Goal: Task Accomplishment & Management: Complete application form

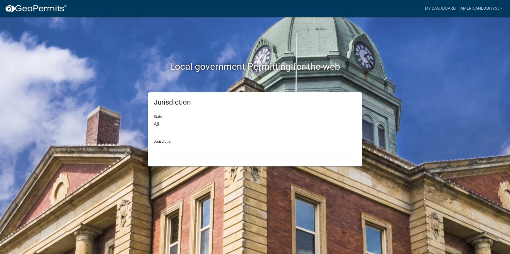
click at [175, 129] on select "All [US_STATE] [US_STATE] [US_STATE] [US_STATE] [US_STATE] [US_STATE] [US_STATE…" at bounding box center [255, 125] width 203 height 12
select select "[US_STATE]"
click at [154, 119] on select "All [US_STATE] [US_STATE] [US_STATE] [US_STATE] [US_STATE] [US_STATE] [US_STATE…" at bounding box center [255, 125] width 203 height 12
click at [173, 149] on select "[GEOGRAPHIC_DATA], [US_STATE] [GEOGRAPHIC_DATA], [US_STATE]" at bounding box center [255, 150] width 203 height 12
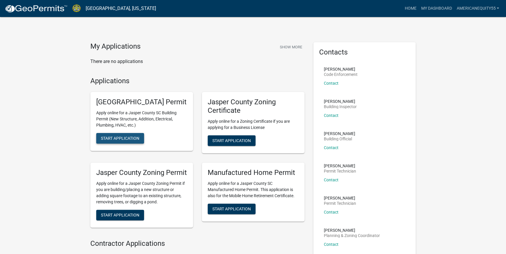
click at [114, 141] on span "Start Application" at bounding box center [120, 138] width 38 height 5
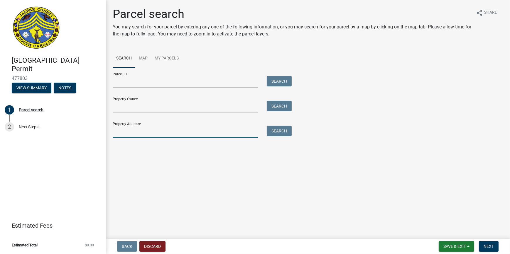
drag, startPoint x: 136, startPoint y: 130, endPoint x: 140, endPoint y: 126, distance: 5.4
click at [136, 130] on input "Property Address:" at bounding box center [185, 132] width 145 height 12
drag, startPoint x: 152, startPoint y: 131, endPoint x: 142, endPoint y: 81, distance: 50.7
click at [142, 81] on input "Parcel ID:" at bounding box center [185, 82] width 145 height 12
paste input "038-39-02-004"
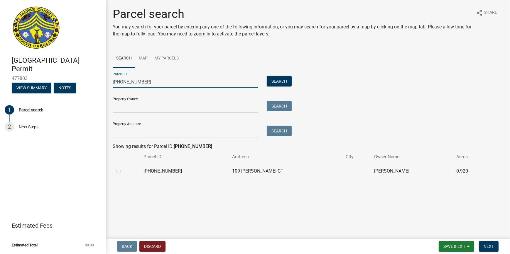
type input "038-39-02-004"
click at [123, 168] on label at bounding box center [123, 168] width 0 height 0
click at [123, 171] on input "radio" at bounding box center [125, 170] width 4 height 4
radio input "true"
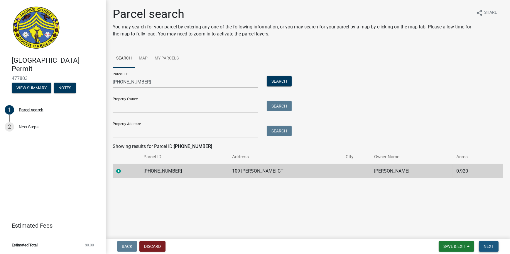
click at [490, 247] on span "Next" at bounding box center [489, 247] width 10 height 5
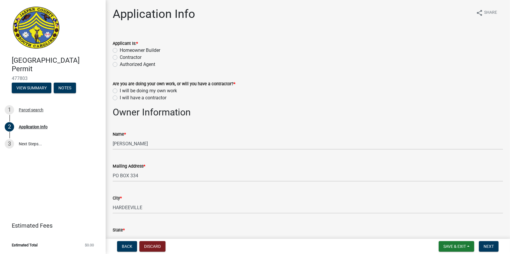
click at [112, 57] on div "Applicant Is: * Homeowner Builder Contractor Authorized Agent" at bounding box center [307, 50] width 399 height 35
click at [120, 56] on label "Contractor" at bounding box center [131, 57] width 22 height 7
click at [120, 56] on input "Contractor" at bounding box center [122, 56] width 4 height 4
radio input "true"
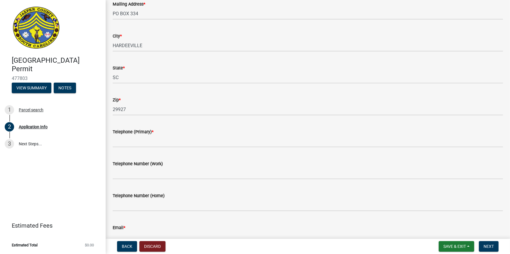
scroll to position [133, 0]
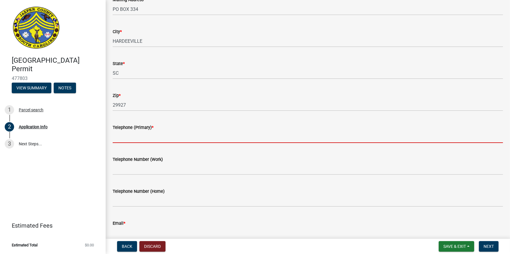
click at [140, 138] on input "Telephone (Primary) *" at bounding box center [308, 137] width 390 height 12
type input "h"
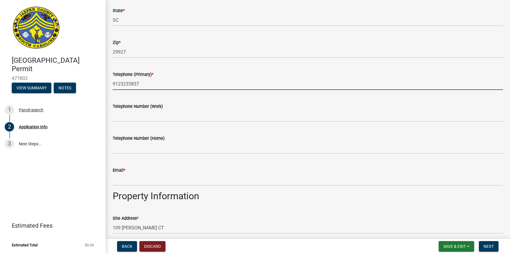
scroll to position [187, 0]
type input "9123233837"
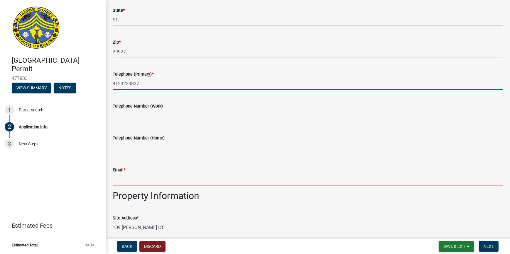
click at [302, 182] on input "Email *" at bounding box center [308, 180] width 390 height 12
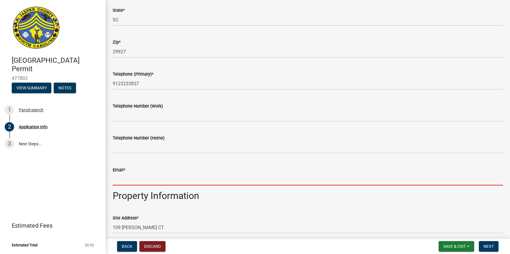
type input "[EMAIL_ADDRESS][DOMAIN_NAME]"
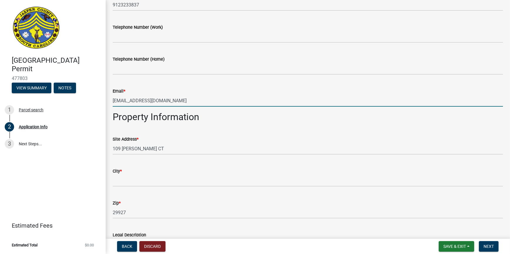
scroll to position [294, 0]
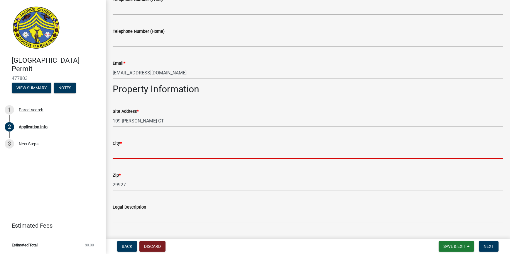
drag, startPoint x: 146, startPoint y: 157, endPoint x: 235, endPoint y: 134, distance: 90.9
click at [146, 157] on input "City *" at bounding box center [308, 153] width 390 height 12
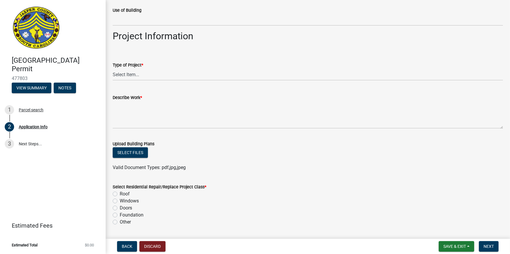
scroll to position [587, 0]
type input "hardeeville"
click at [140, 73] on select "Select Item... Construction Trailer/Shipping Container Residential Demolition C…" at bounding box center [308, 74] width 390 height 12
click at [113, 68] on select "Select Item... Construction Trailer/Shipping Container Residential Demolition C…" at bounding box center [308, 74] width 390 height 12
select select "6570ce79-212e-4c42-b64f-f74b85e12671"
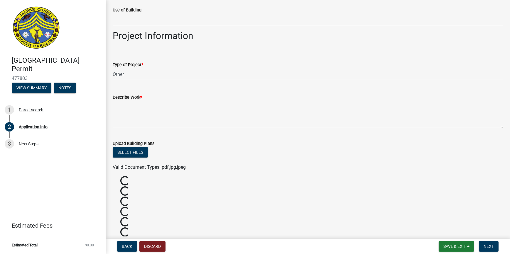
click at [138, 97] on label "Describe Work *" at bounding box center [127, 98] width 29 height 4
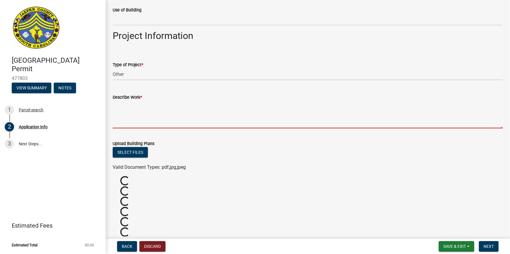
click at [138, 101] on textarea "Describe Work *" at bounding box center [308, 115] width 390 height 28
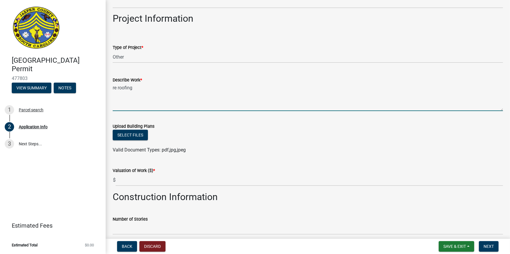
scroll to position [613, 0]
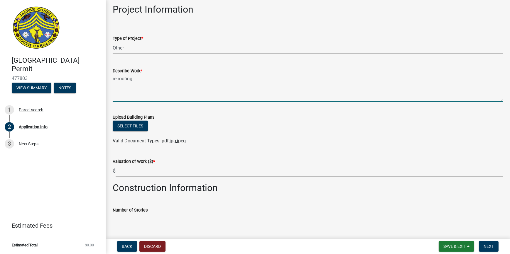
type textarea "re roofing"
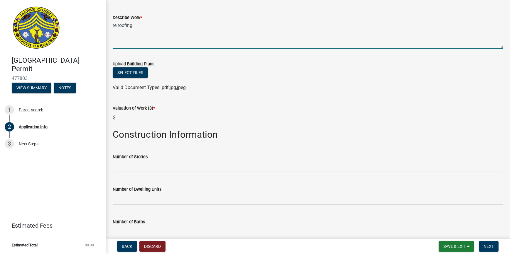
scroll to position [694, 0]
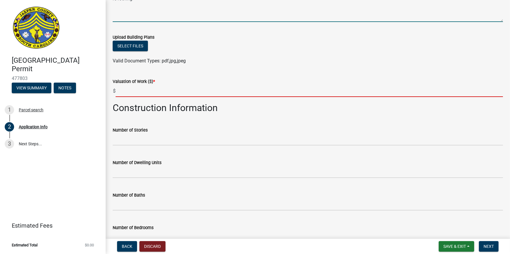
click at [135, 95] on input "text" at bounding box center [309, 91] width 387 height 12
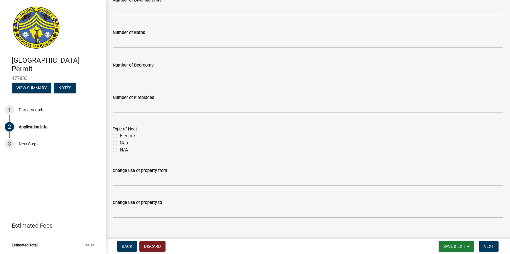
scroll to position [865, 0]
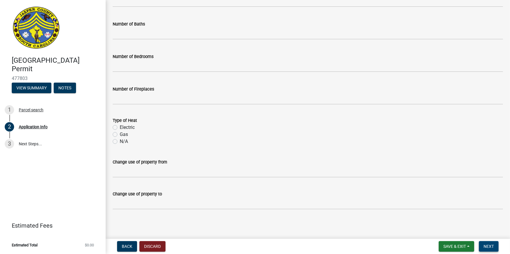
type input "7000"
click at [488, 248] on span "Next" at bounding box center [489, 247] width 10 height 5
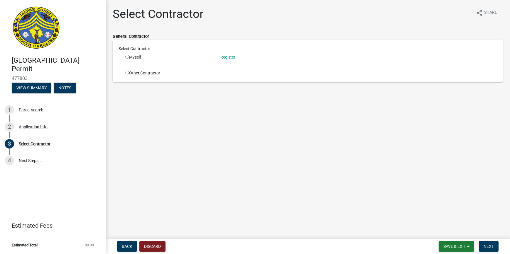
click at [128, 56] on input "radio" at bounding box center [127, 57] width 4 height 4
radio input "true"
click at [488, 249] on button "Next" at bounding box center [489, 247] width 20 height 11
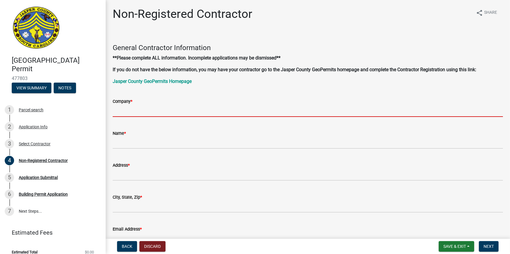
click at [139, 115] on input "Company *" at bounding box center [308, 111] width 390 height 12
type input "g"
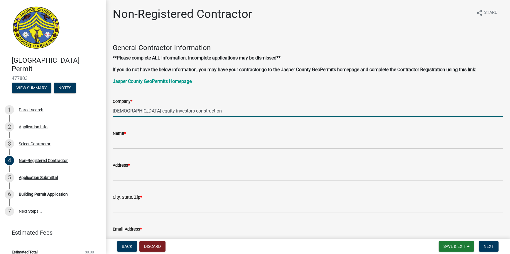
type input "[DEMOGRAPHIC_DATA] equity investors construction"
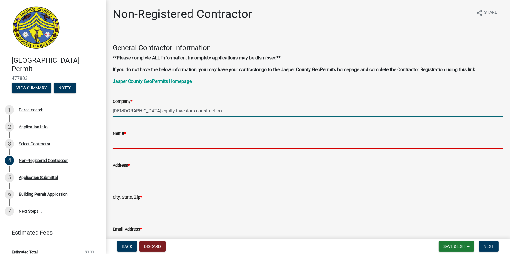
click at [135, 145] on input "Name *" at bounding box center [308, 143] width 390 height 12
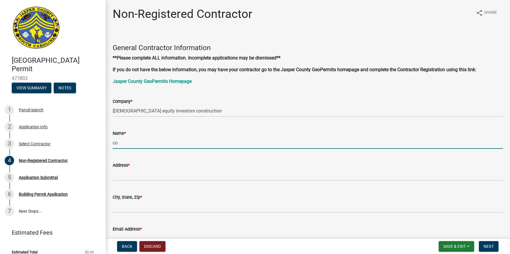
type input "c"
type input "[PERSON_NAME]"
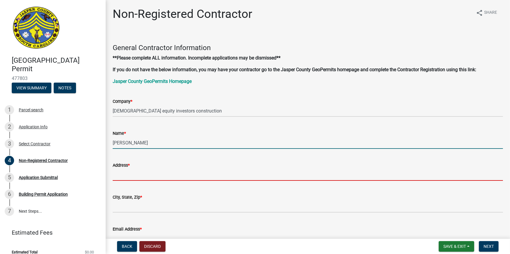
type input "1968 wagob branch loop"
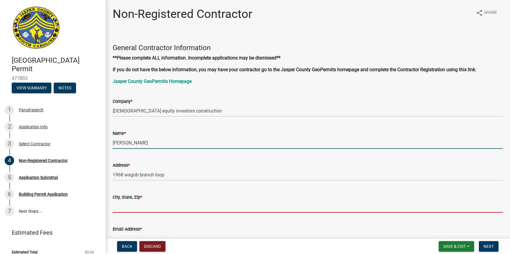
type input "ridgeland"
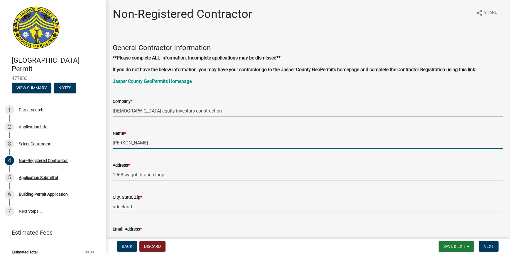
type input "[EMAIL_ADDRESS][DOMAIN_NAME]"
type input "9123233837"
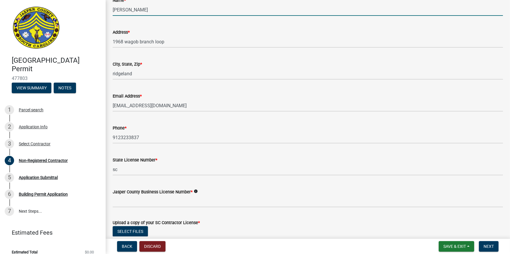
scroll to position [187, 0]
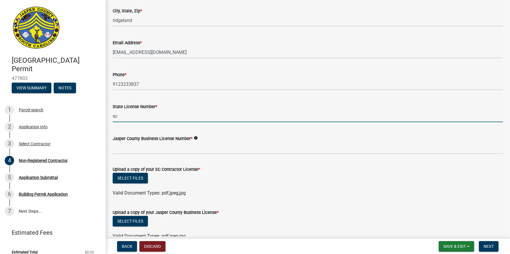
click at [122, 115] on input "sc" at bounding box center [308, 116] width 390 height 12
type input "s"
type input "112298"
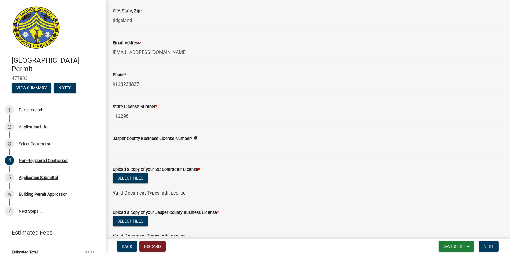
click at [259, 146] on input "Jasper County Business License Number *" at bounding box center [308, 148] width 390 height 12
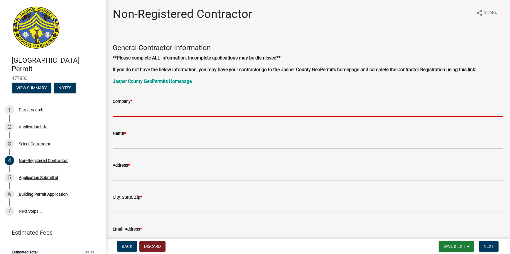
click at [141, 113] on input "Company *" at bounding box center [308, 111] width 390 height 12
type input "[DEMOGRAPHIC_DATA] equity investors construction"
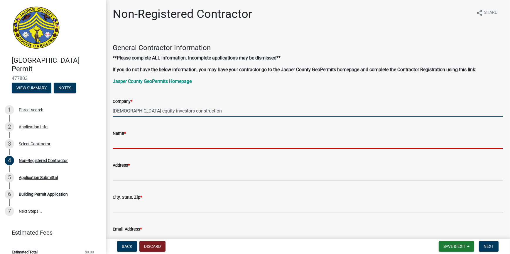
type input "[PERSON_NAME]"
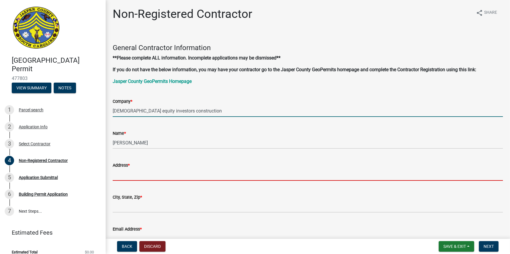
type input "1968 wagob branch loop"
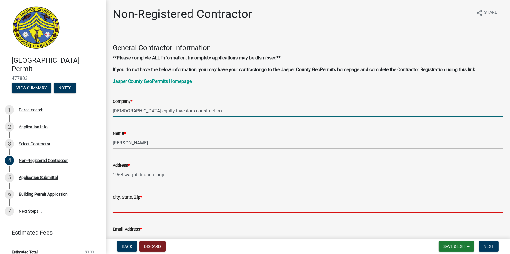
type input "ridgeland"
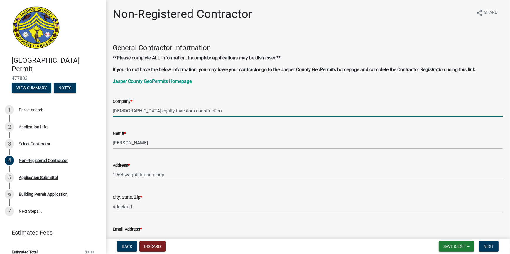
type input "[EMAIL_ADDRESS][DOMAIN_NAME]"
type input "9123233837"
type input "112298"
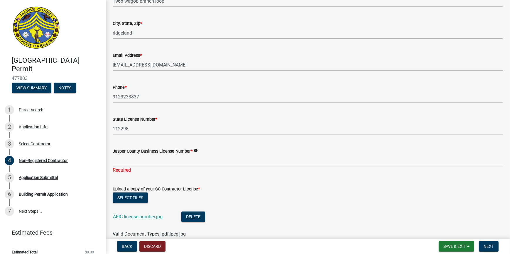
scroll to position [187, 0]
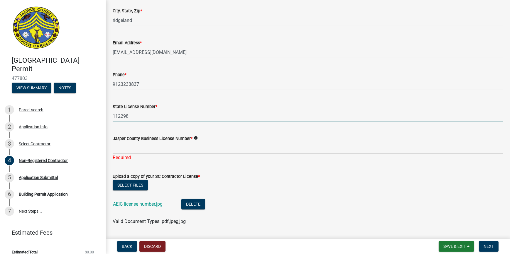
click at [154, 114] on input "112298" at bounding box center [308, 116] width 390 height 12
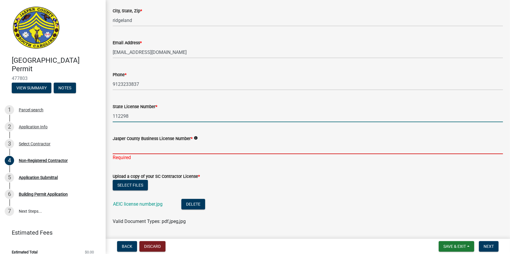
click at [191, 147] on input "Jasper County Business License Number *" at bounding box center [308, 148] width 390 height 12
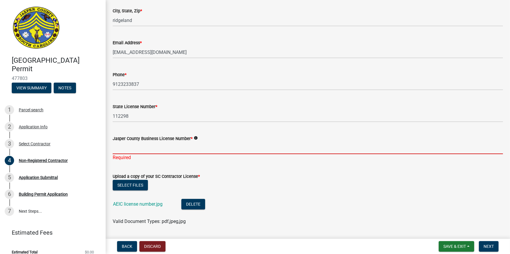
click at [450, 240] on nav "Back Discard Save & Exit Save Save & Exit Next" at bounding box center [308, 246] width 404 height 15
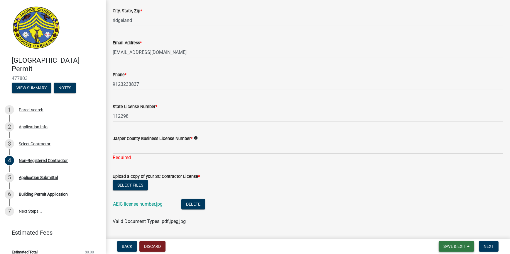
click at [451, 245] on span "Save & Exit" at bounding box center [455, 247] width 23 height 5
click at [444, 214] on button "Save" at bounding box center [450, 217] width 47 height 14
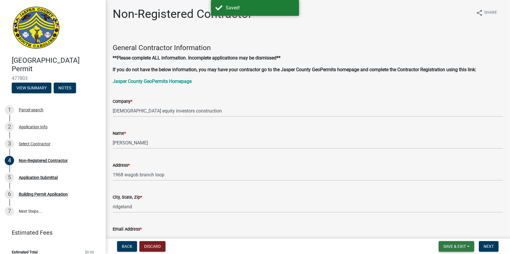
click at [458, 247] on span "Save & Exit" at bounding box center [455, 247] width 23 height 5
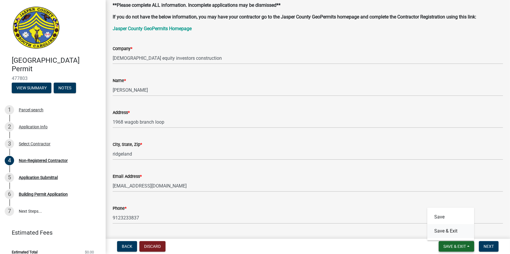
scroll to position [53, 0]
click at [452, 232] on button "Save & Exit" at bounding box center [450, 232] width 47 height 14
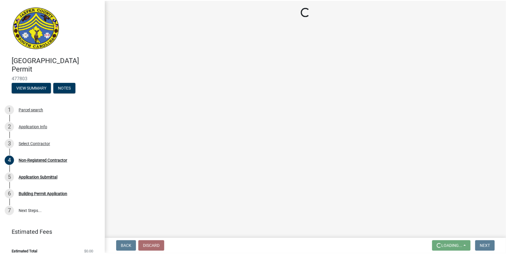
scroll to position [0, 0]
